Goal: Find specific page/section: Find specific page/section

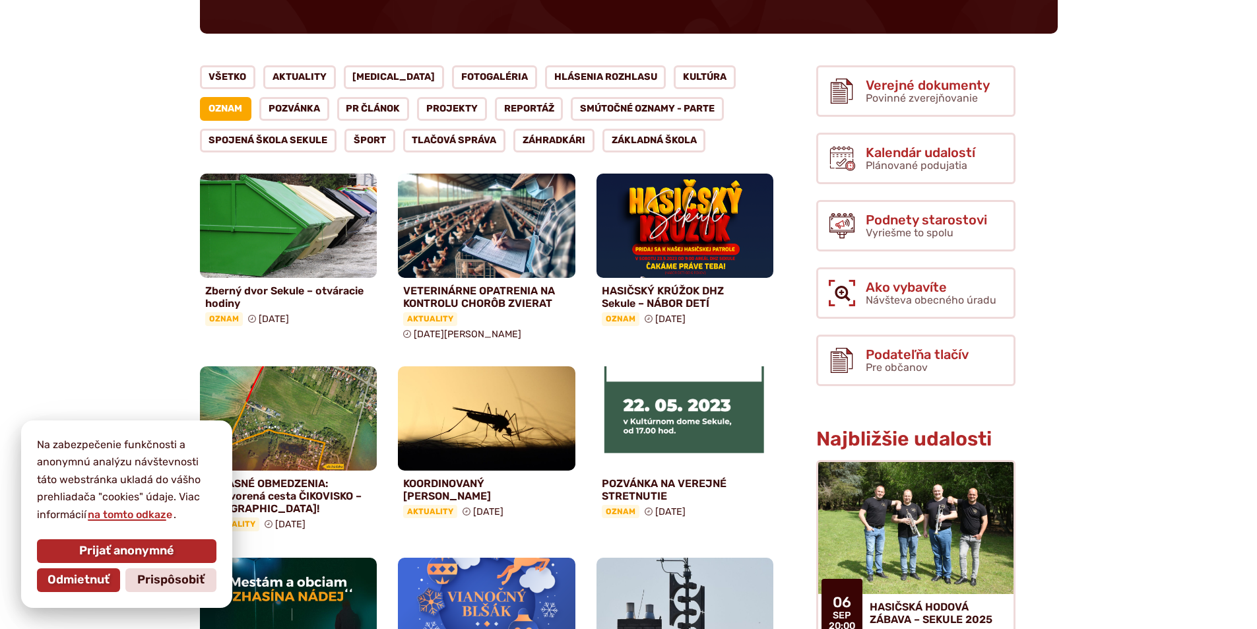
scroll to position [264, 0]
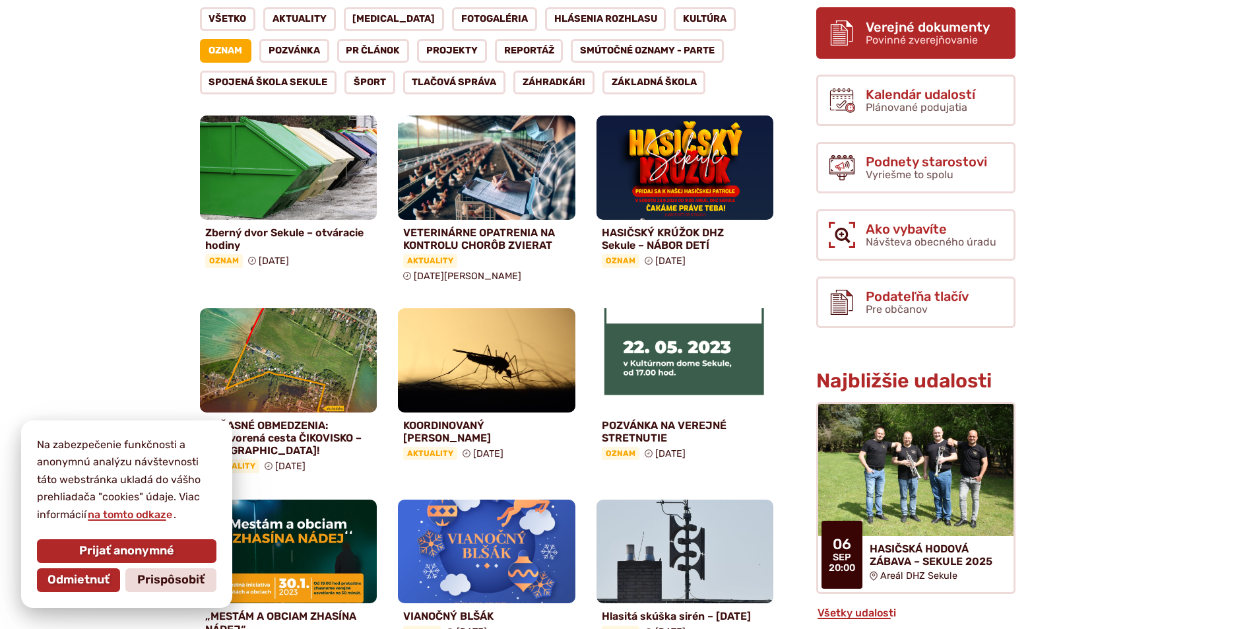
click at [945, 26] on span "Verejné dokumenty" at bounding box center [927, 27] width 124 height 15
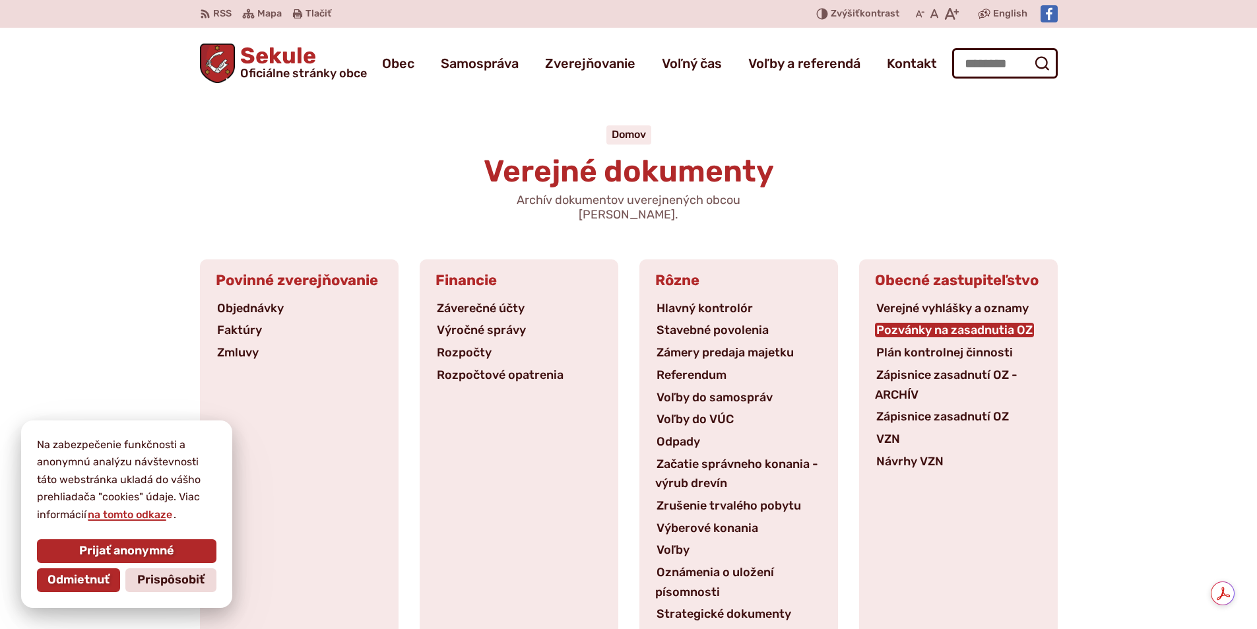
click at [997, 323] on link "Pozvánky na zasadnutia OZ" at bounding box center [954, 330] width 159 height 15
